Goal: Book appointment/travel/reservation

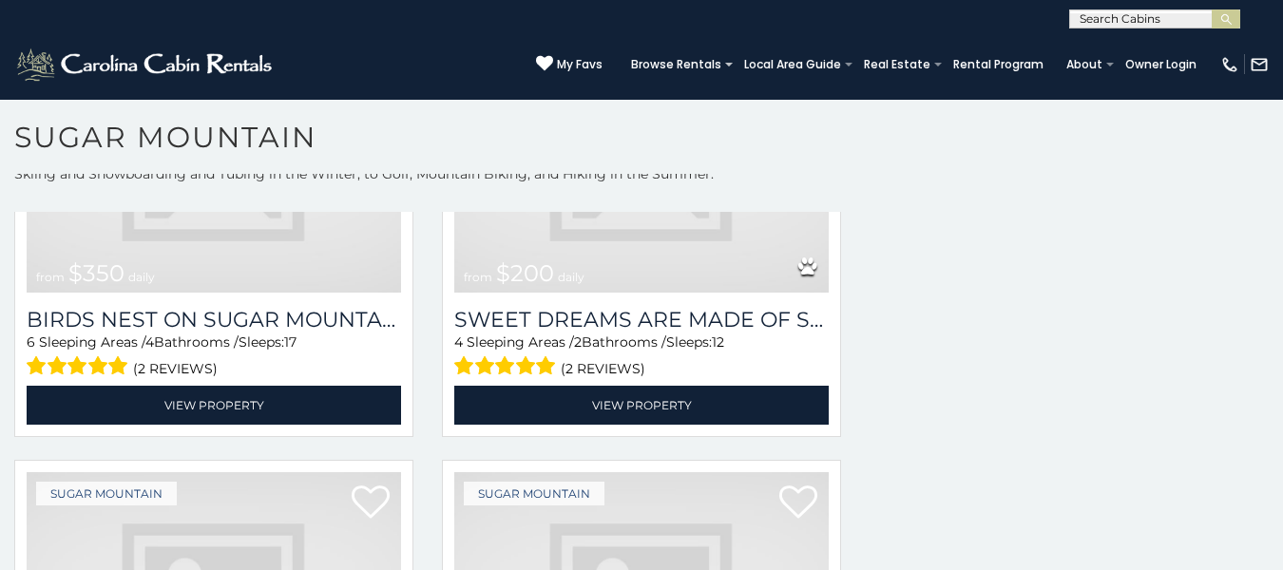
scroll to position [2544, 0]
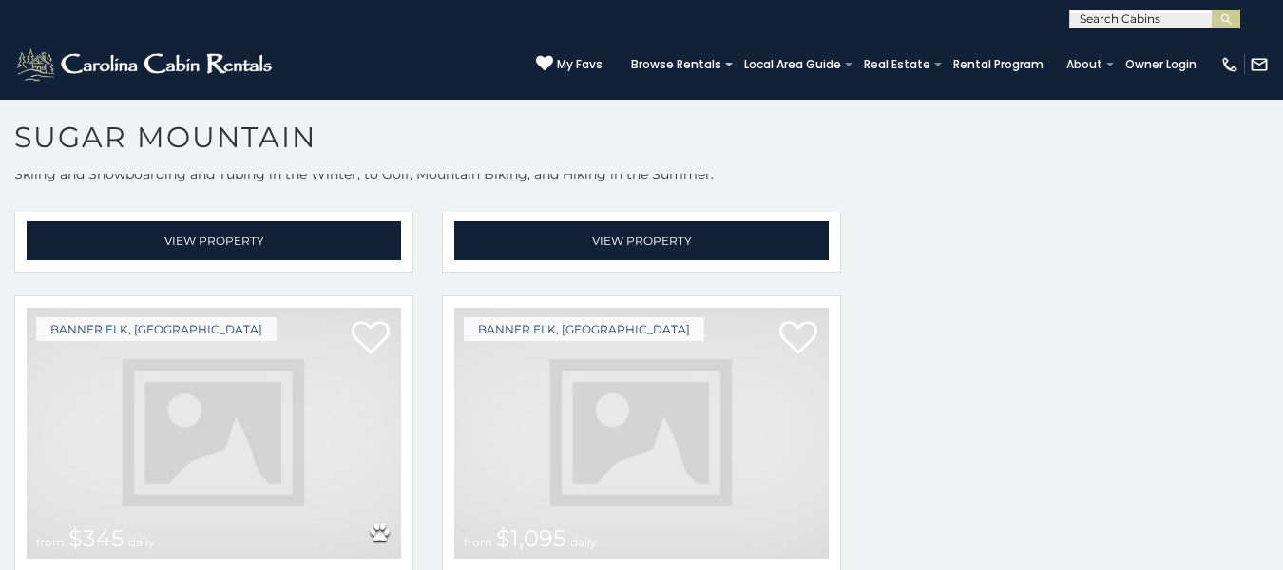
click at [646, 308] on img at bounding box center [641, 433] width 375 height 251
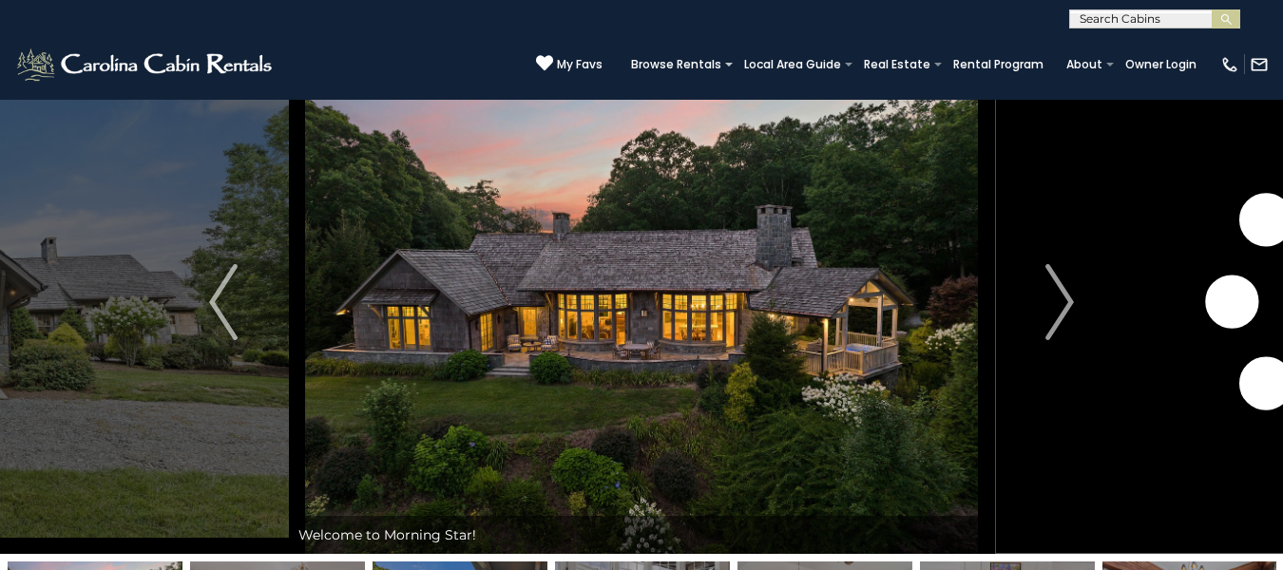
scroll to position [75, 0]
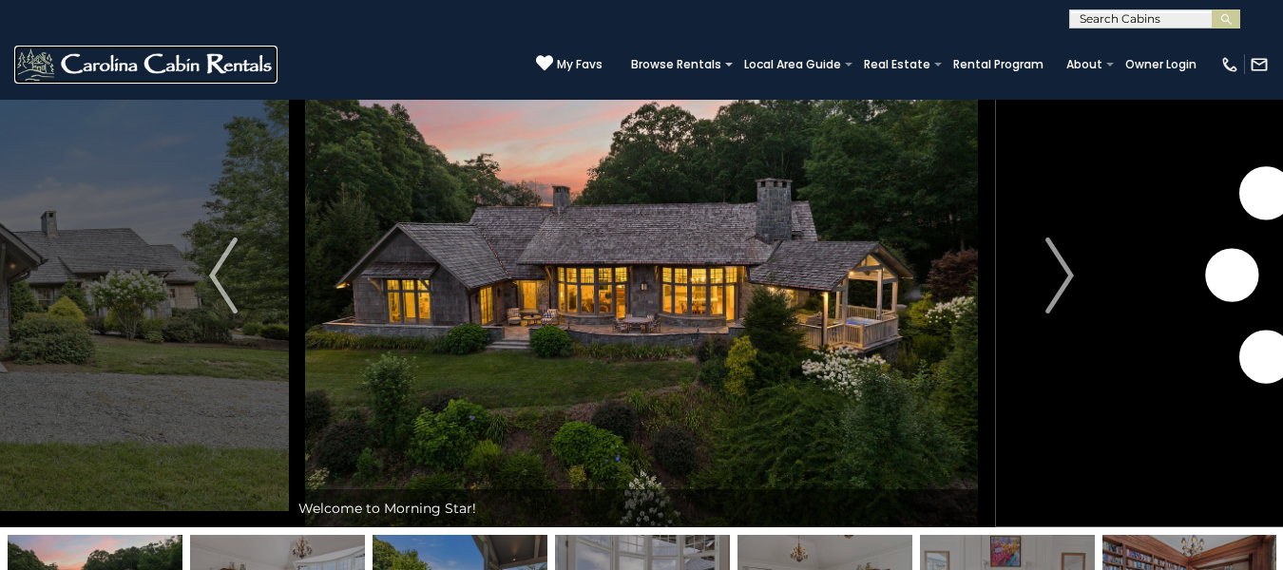
click at [84, 48] on img at bounding box center [145, 65] width 263 height 38
